Goal: Navigation & Orientation: Go to known website

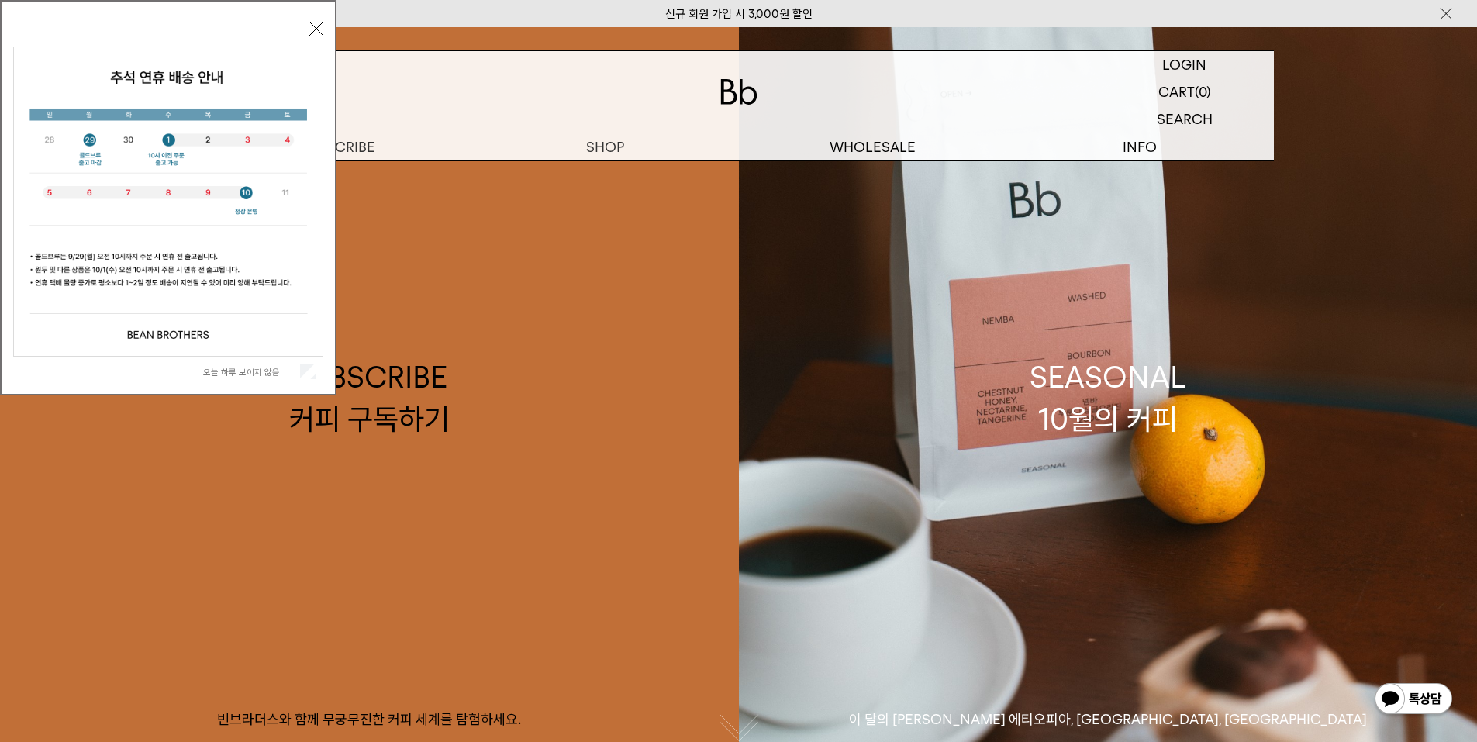
click at [312, 28] on button "닫기" at bounding box center [316, 29] width 14 height 14
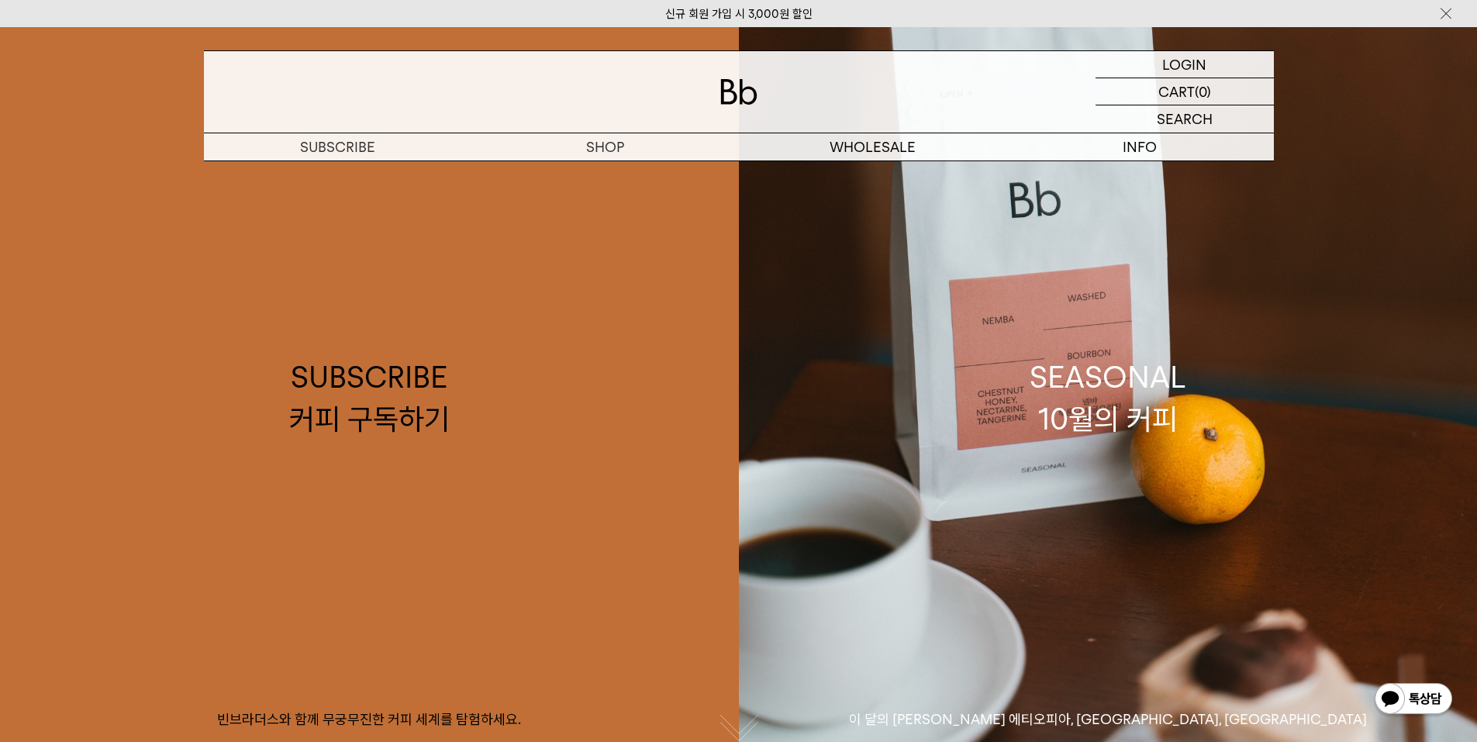
click at [736, 87] on img at bounding box center [738, 92] width 37 height 26
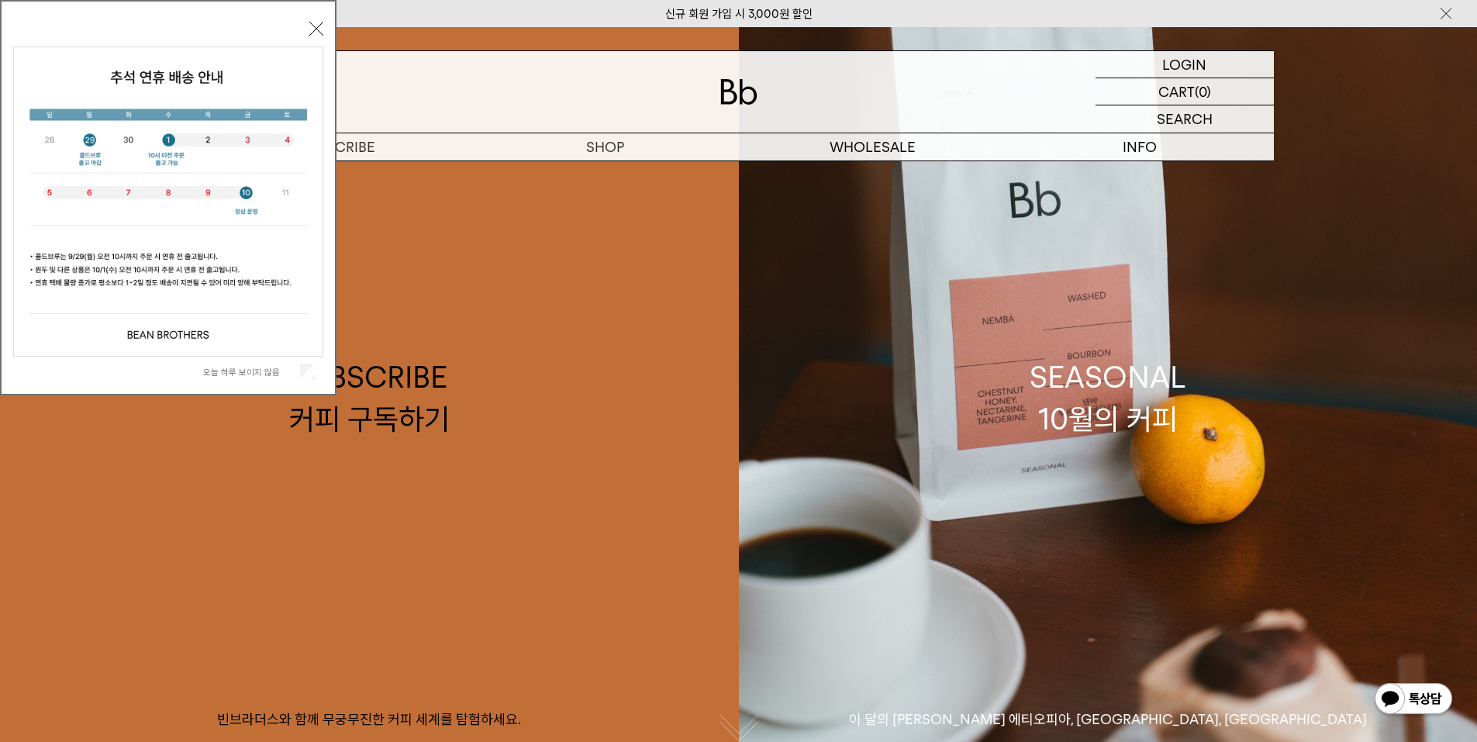
click at [318, 27] on button "닫기" at bounding box center [316, 29] width 14 height 14
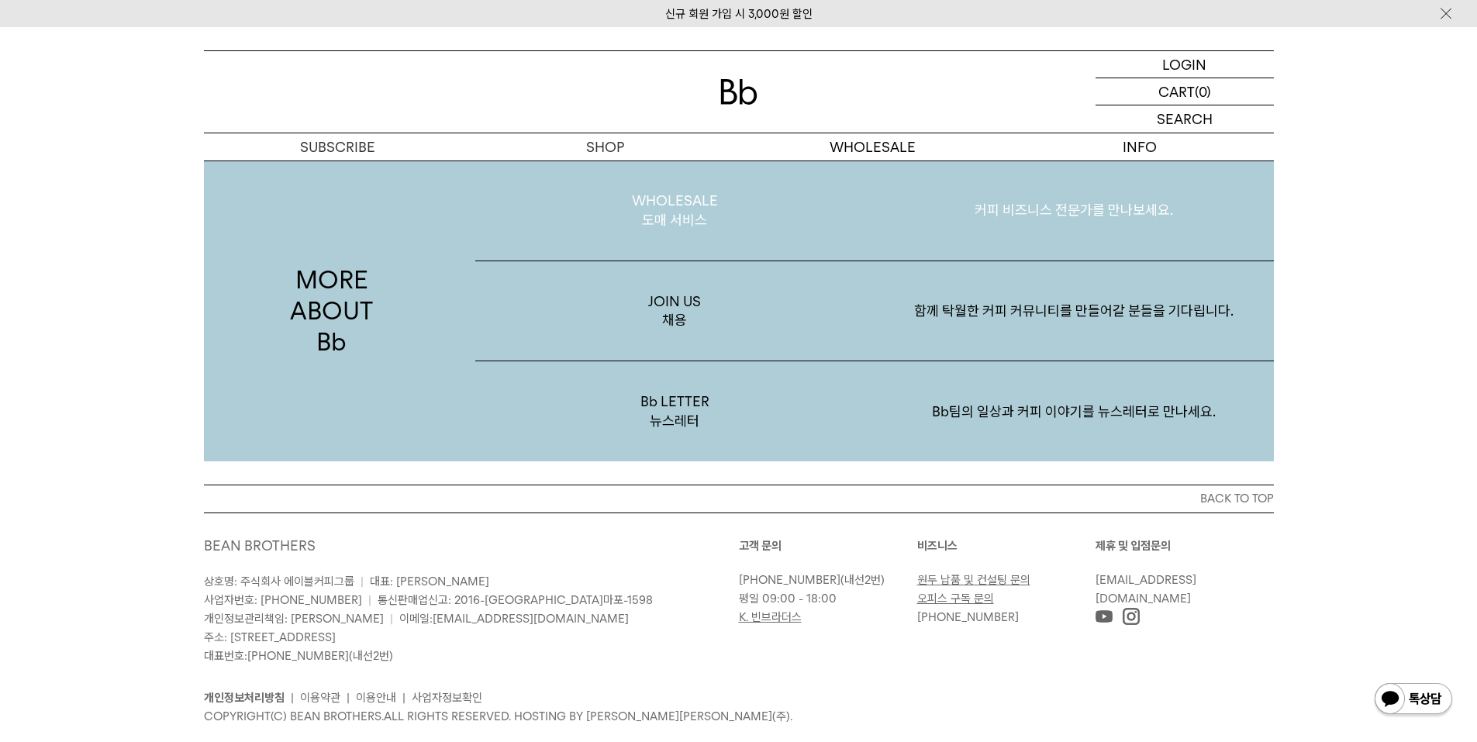
scroll to position [3004, 0]
